Goal: Task Accomplishment & Management: Use online tool/utility

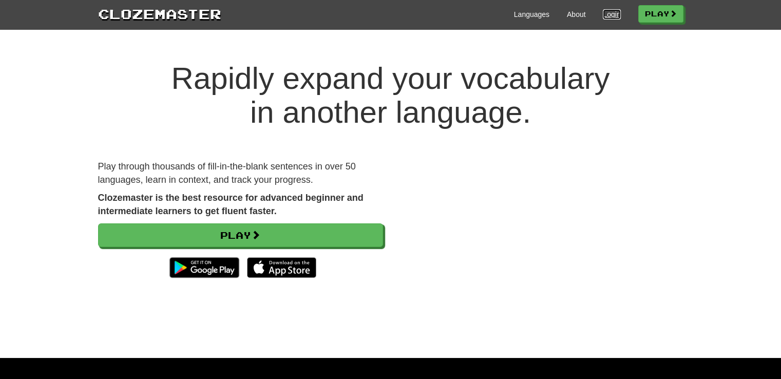
click at [612, 12] on link "Login" at bounding box center [611, 14] width 17 height 10
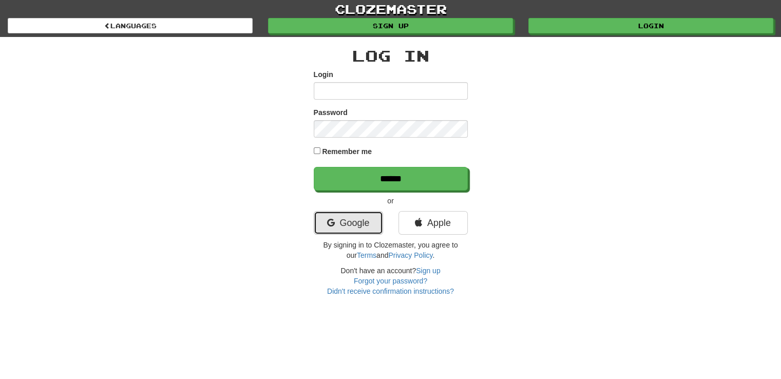
click at [353, 224] on link "Google" at bounding box center [348, 223] width 69 height 24
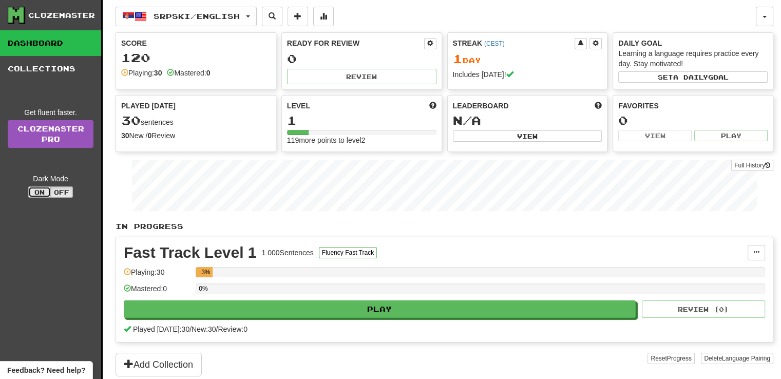
click at [49, 196] on button "On" at bounding box center [39, 191] width 23 height 11
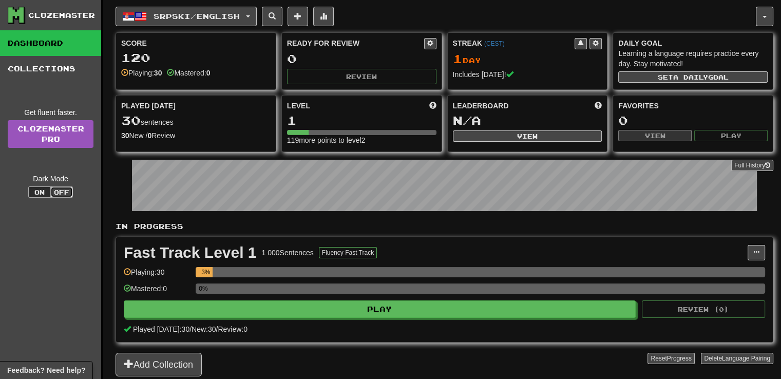
click at [53, 195] on button "Off" at bounding box center [61, 191] width 23 height 11
